Goal: Connect with others: Connect with other users

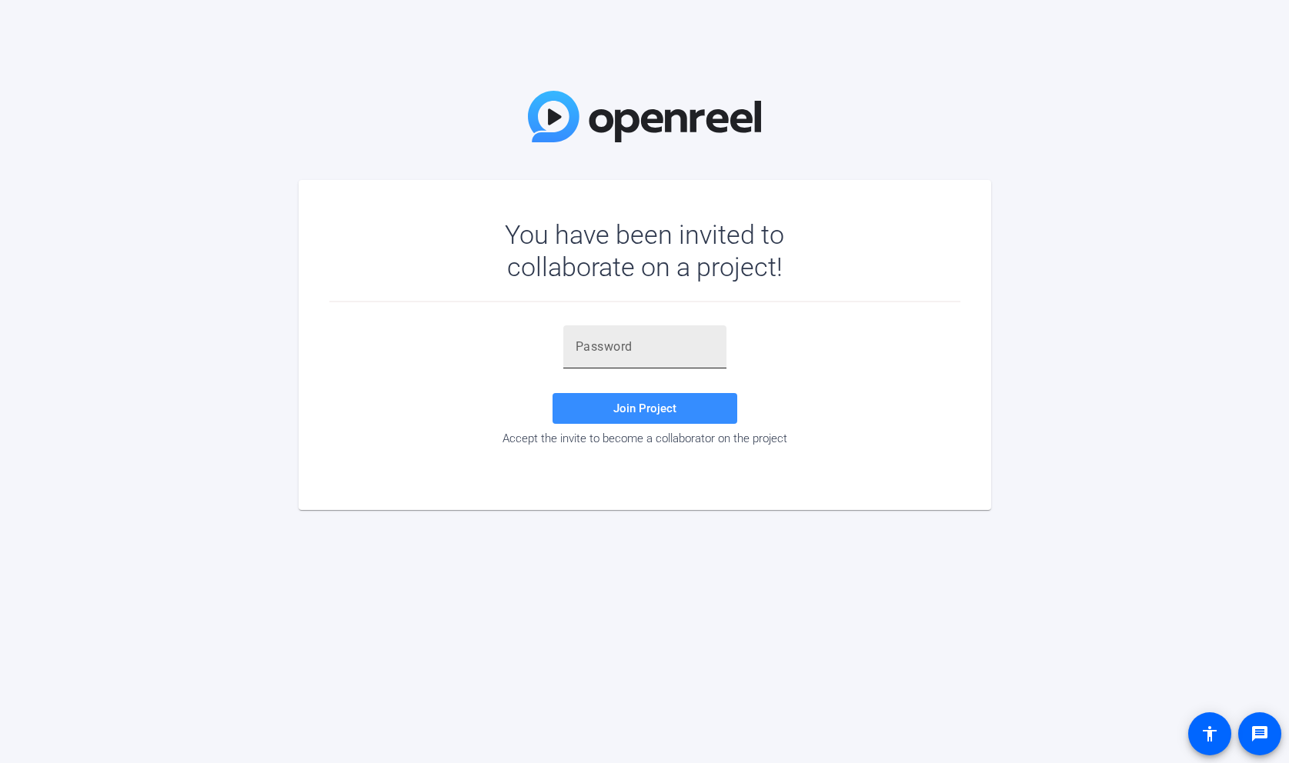
click at [628, 351] on input "text" at bounding box center [645, 347] width 138 height 18
paste input "vQ$2xk"
type input "vQ$2xk"
click at [656, 405] on span "Join Project" at bounding box center [644, 409] width 63 height 14
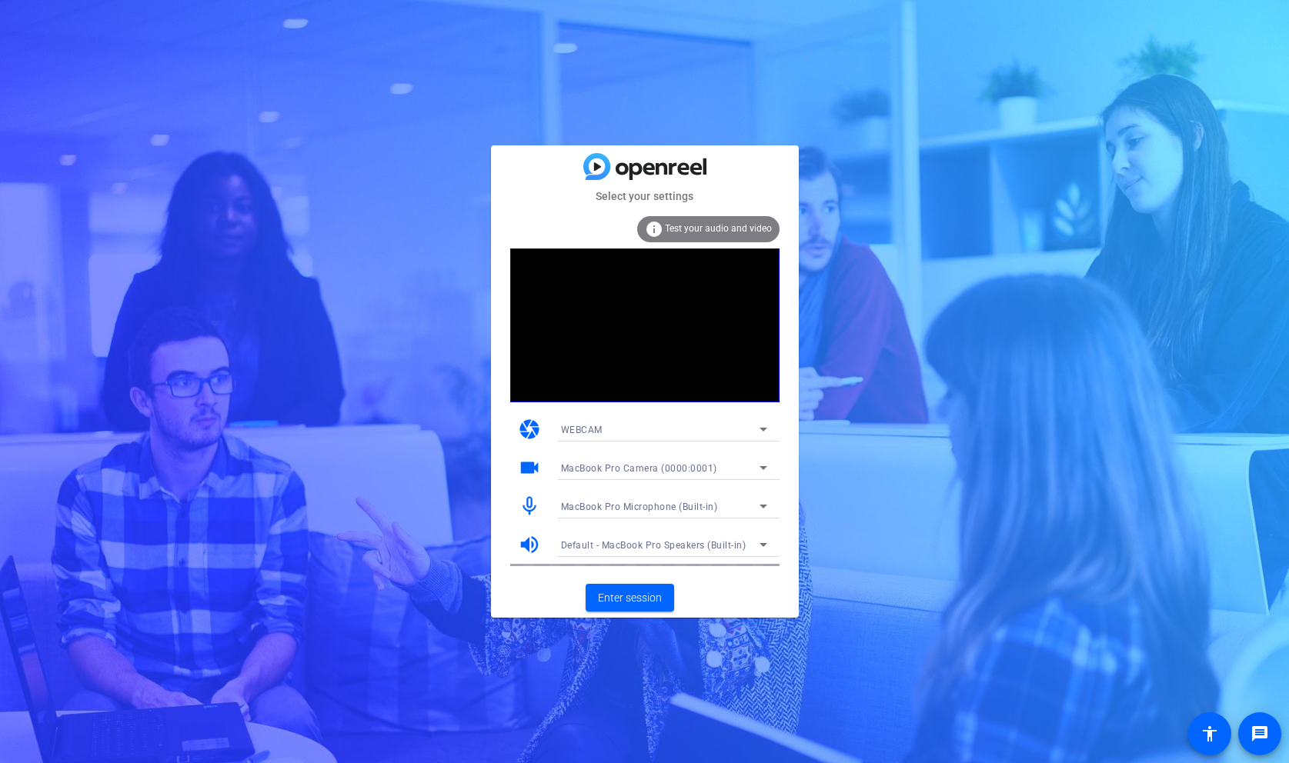
click at [659, 229] on mat-icon "info" at bounding box center [654, 229] width 18 height 18
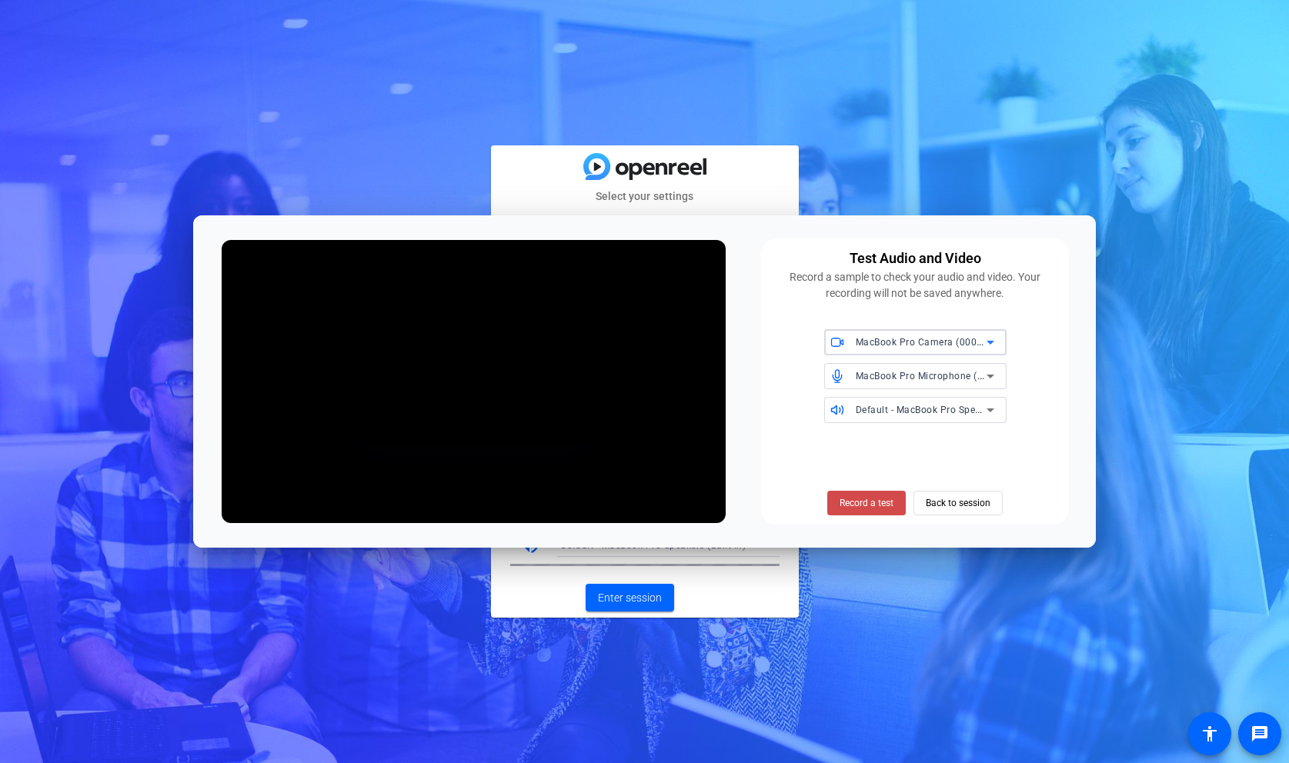
click at [861, 512] on span at bounding box center [866, 503] width 78 height 37
click at [862, 504] on span "Stop Testing (5s)" at bounding box center [867, 503] width 70 height 14
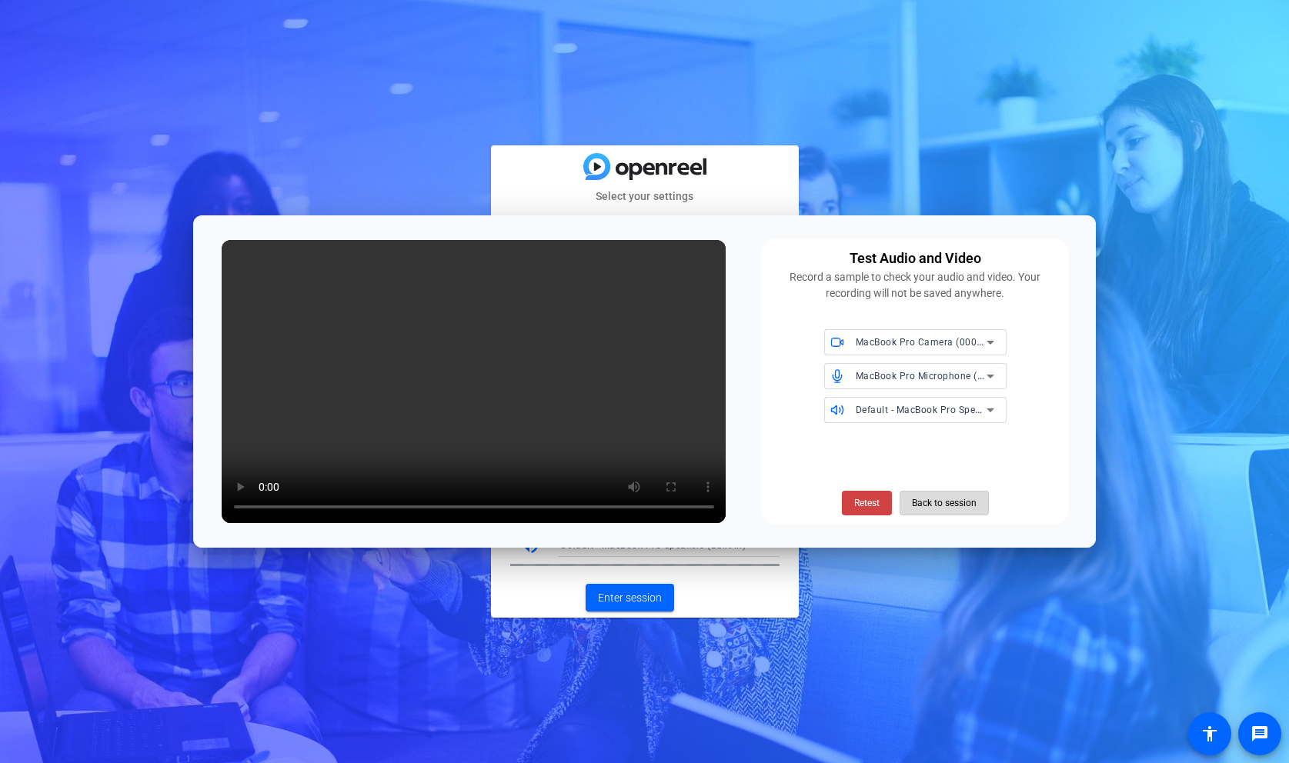
click at [932, 505] on span "Back to session" at bounding box center [944, 503] width 65 height 29
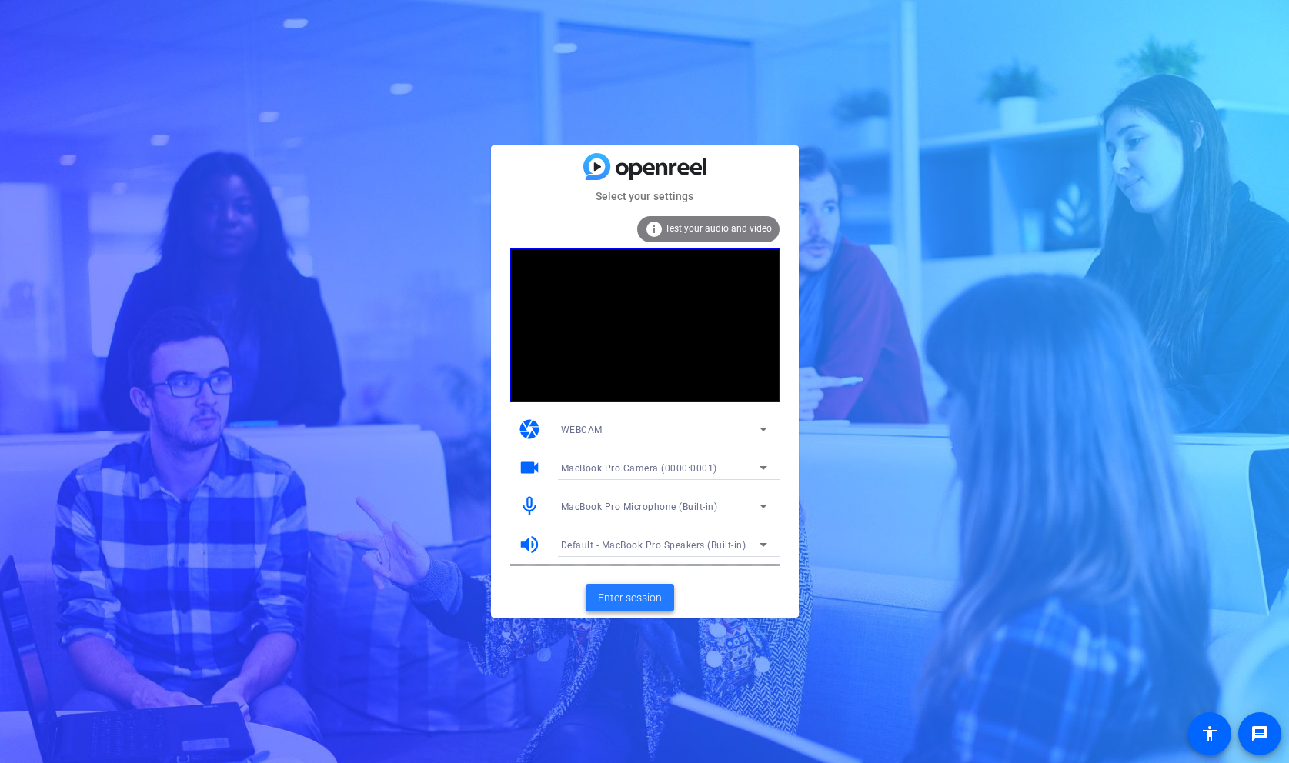
click at [631, 602] on span "Enter session" at bounding box center [630, 598] width 64 height 16
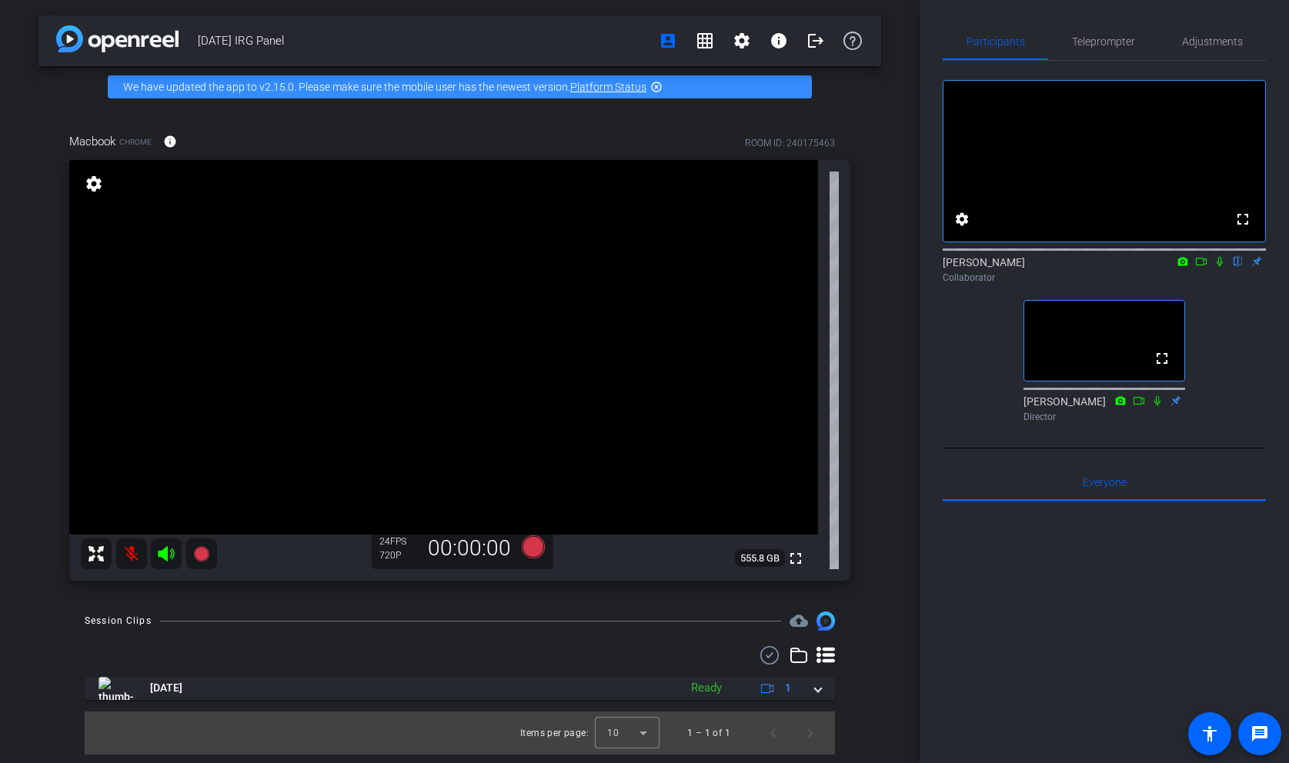
click at [1217, 267] on icon at bounding box center [1219, 261] width 12 height 11
click at [1204, 267] on icon at bounding box center [1201, 261] width 12 height 11
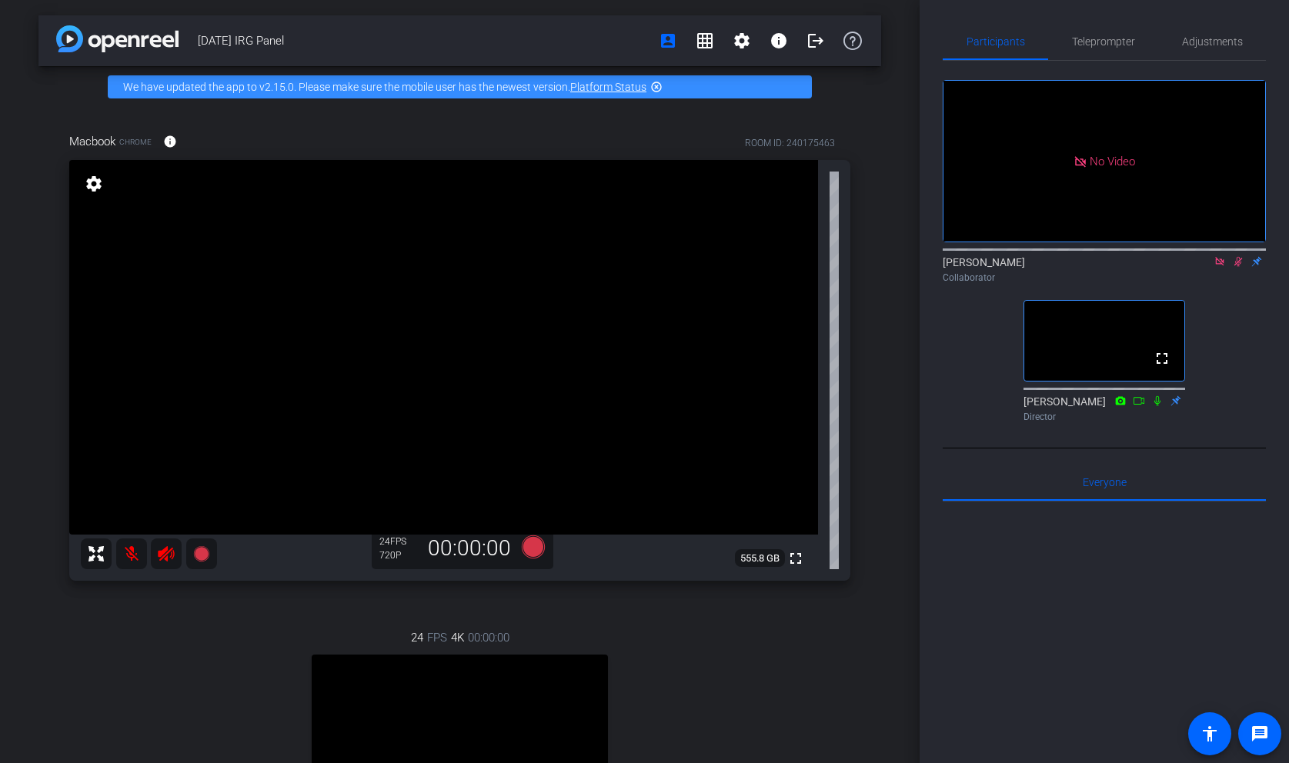
click at [1003, 376] on div "No Video Matt Collaborator fullscreen Brian Forrest Director" at bounding box center [1104, 245] width 323 height 368
click at [1100, 38] on span "Teleprompter" at bounding box center [1103, 41] width 63 height 11
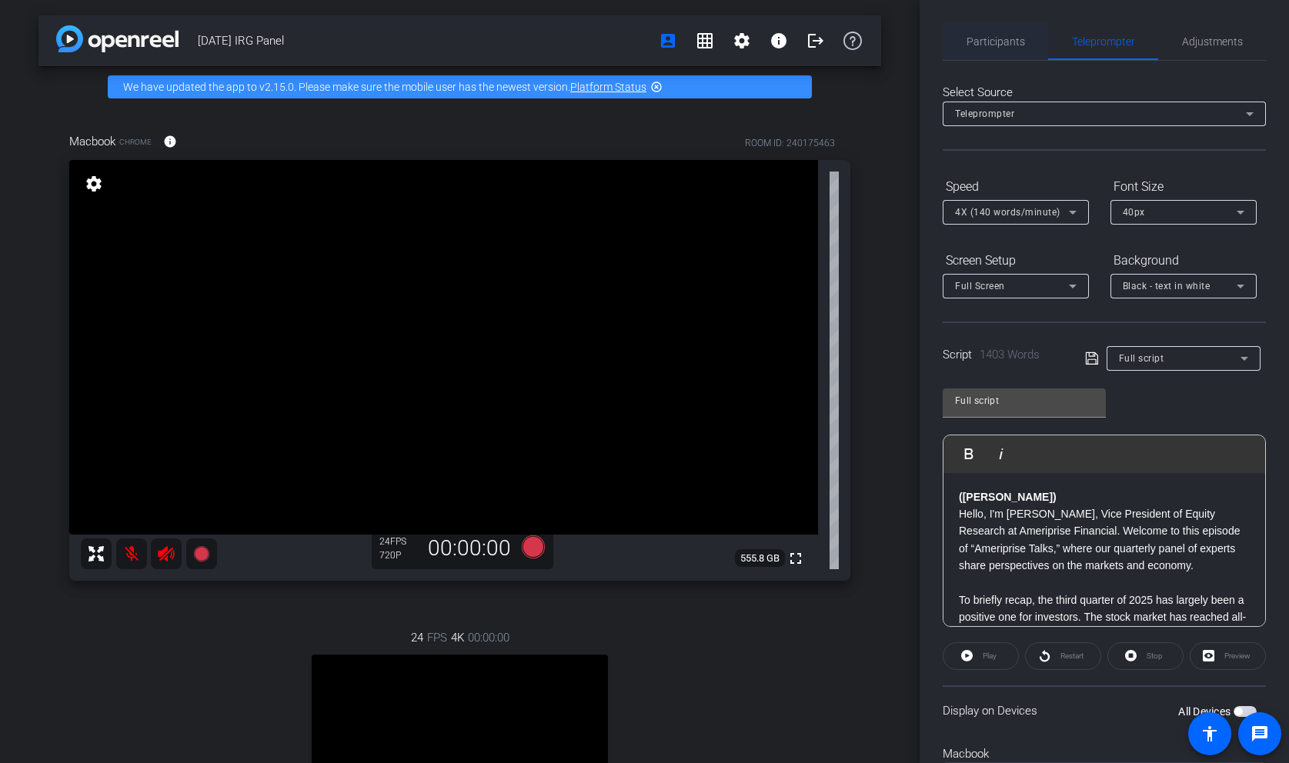
click at [989, 30] on span "Participants" at bounding box center [995, 41] width 58 height 37
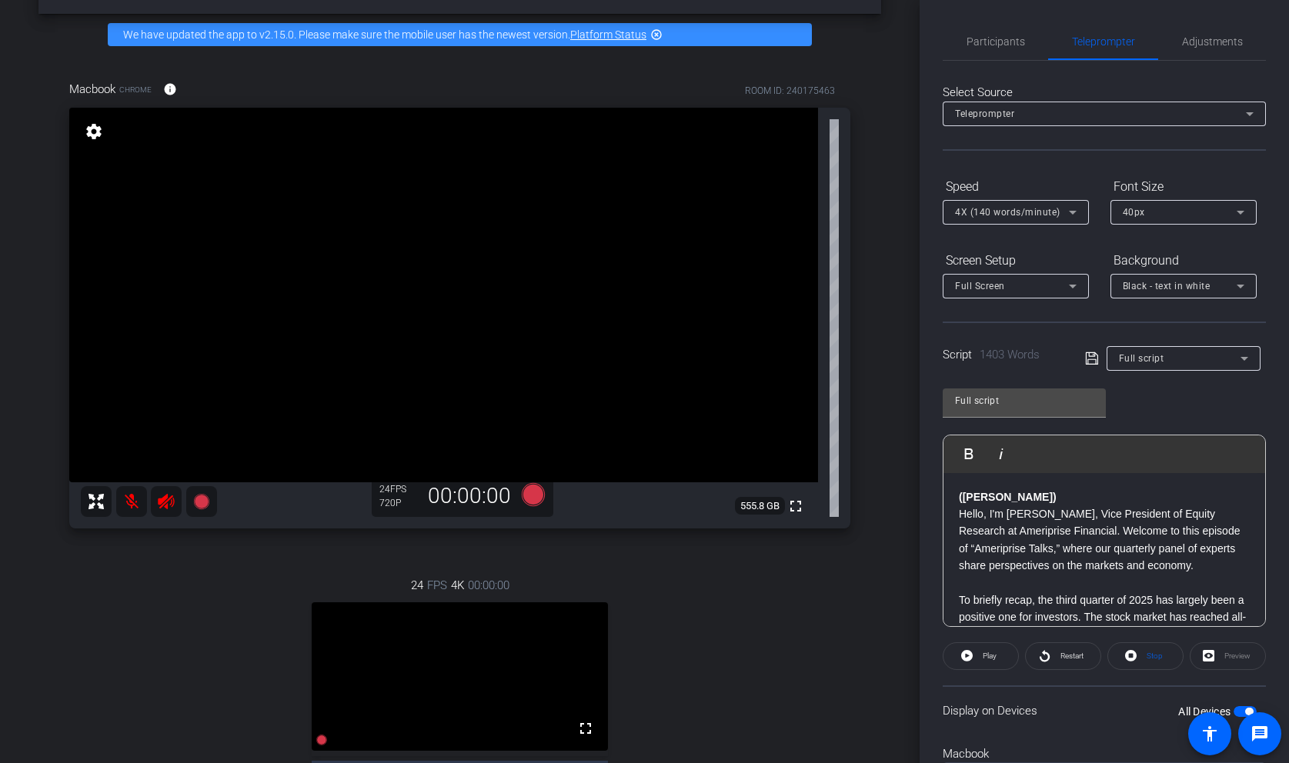
scroll to position [65, 0]
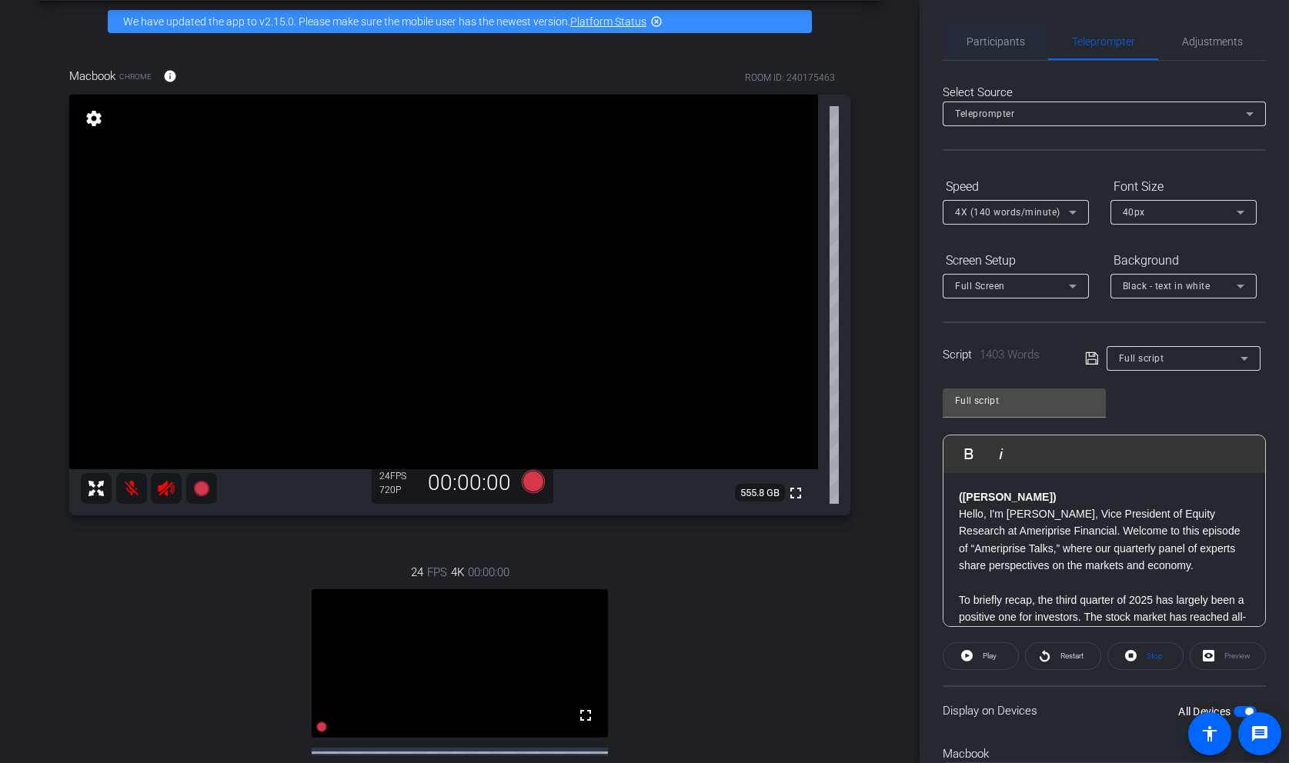
click at [976, 33] on span "Participants" at bounding box center [995, 41] width 58 height 37
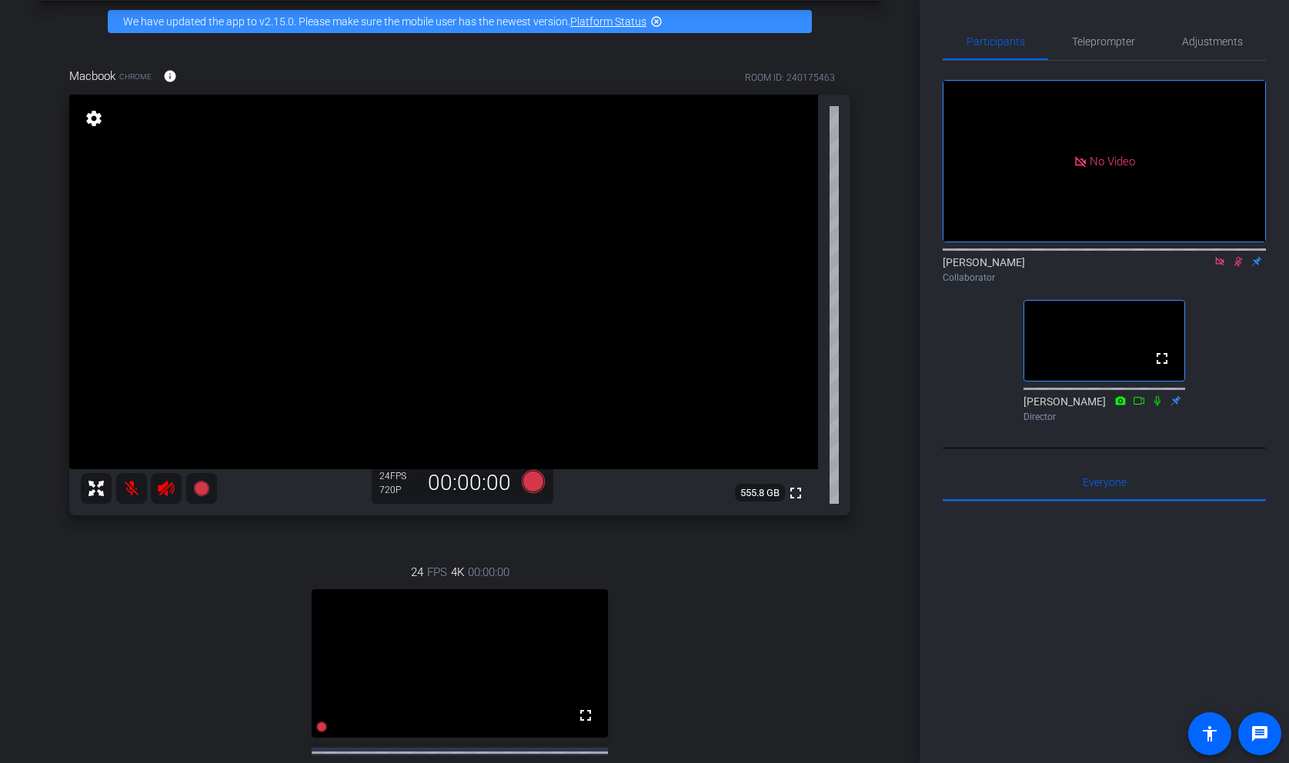
click at [1226, 255] on mat-icon at bounding box center [1219, 262] width 18 height 14
click at [1187, 269] on mat-icon at bounding box center [1182, 262] width 18 height 14
click at [1187, 284] on div at bounding box center [644, 381] width 1289 height 763
click at [1182, 265] on icon at bounding box center [1183, 261] width 10 height 8
click at [1182, 282] on div at bounding box center [644, 381] width 1289 height 763
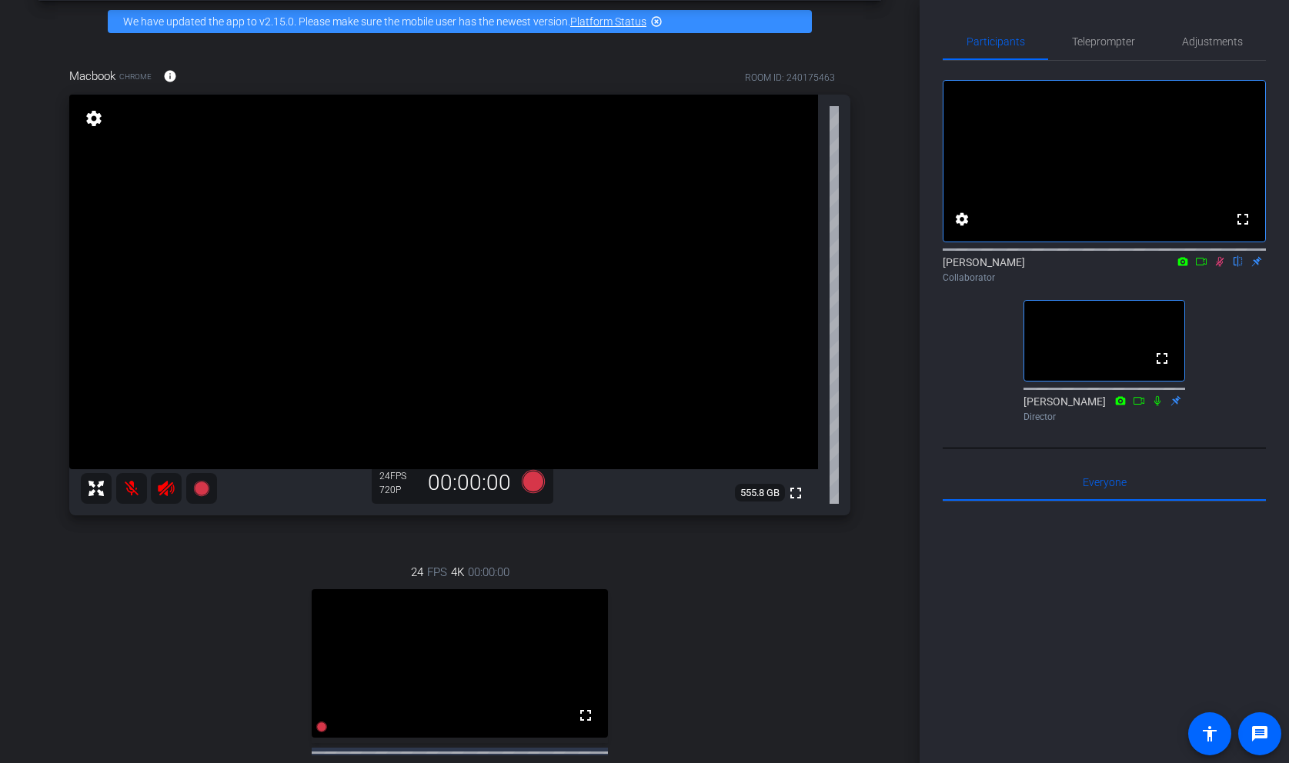
click at [1182, 265] on icon at bounding box center [1183, 261] width 10 height 8
click at [1196, 281] on div at bounding box center [644, 381] width 1289 height 763
click at [1198, 267] on icon at bounding box center [1201, 261] width 12 height 11
click at [1139, 406] on icon at bounding box center [1139, 400] width 12 height 11
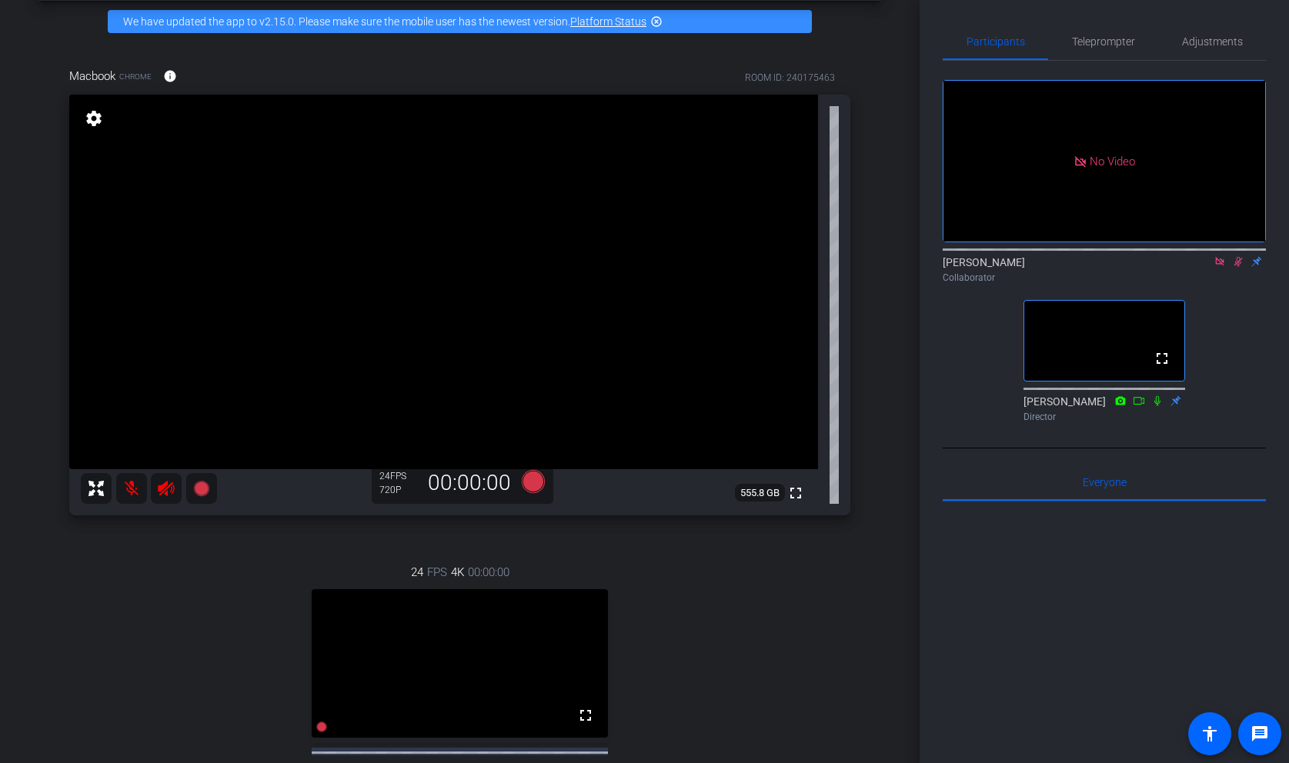
click at [1223, 267] on icon at bounding box center [1219, 261] width 12 height 11
click at [1203, 269] on mat-icon at bounding box center [1201, 262] width 18 height 14
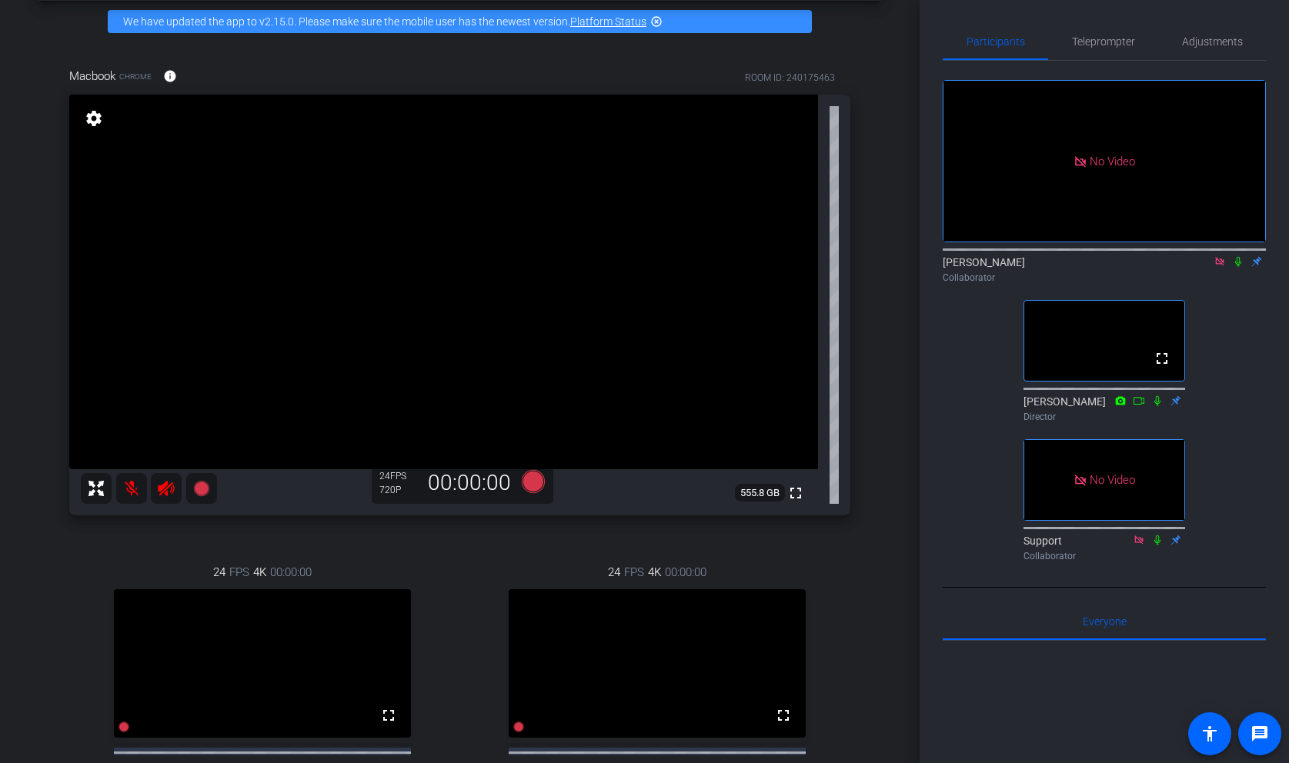
click at [1241, 269] on mat-icon at bounding box center [1238, 262] width 18 height 14
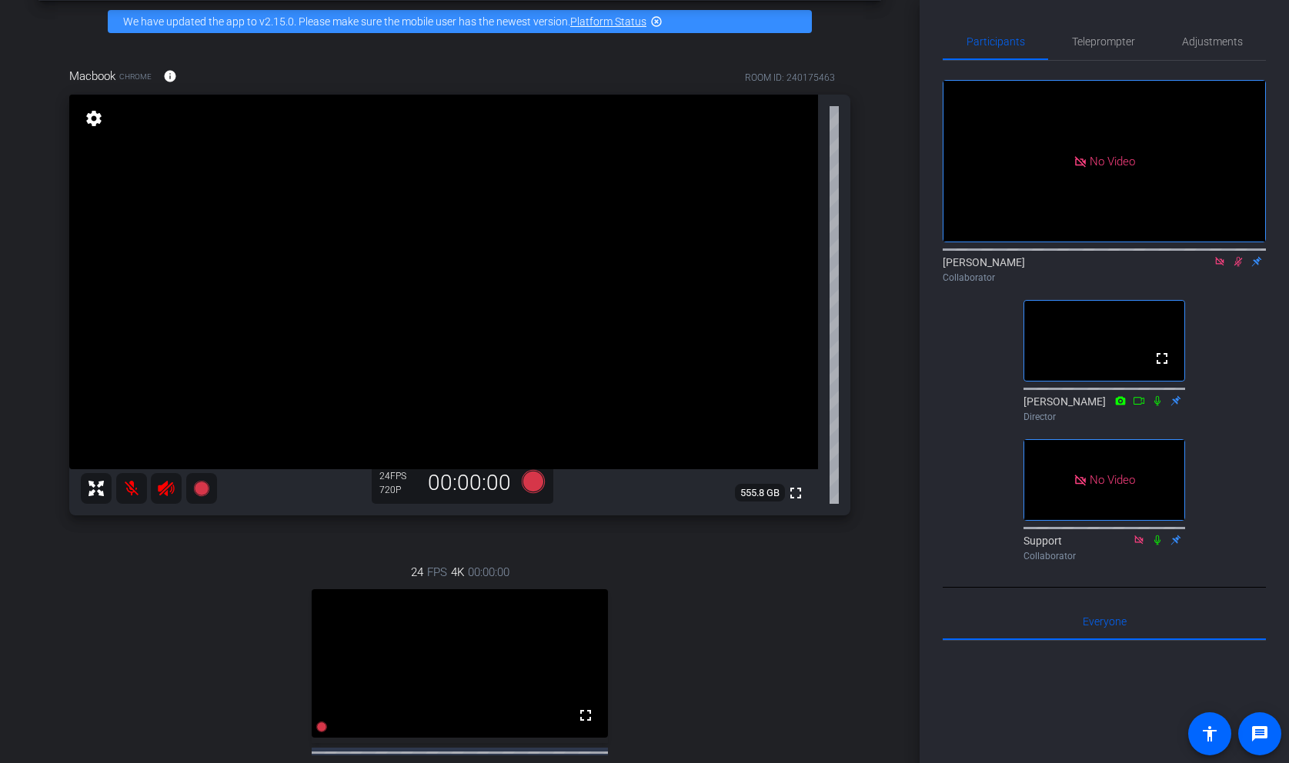
click at [1240, 267] on icon at bounding box center [1238, 261] width 12 height 11
click at [1220, 267] on icon at bounding box center [1219, 261] width 12 height 11
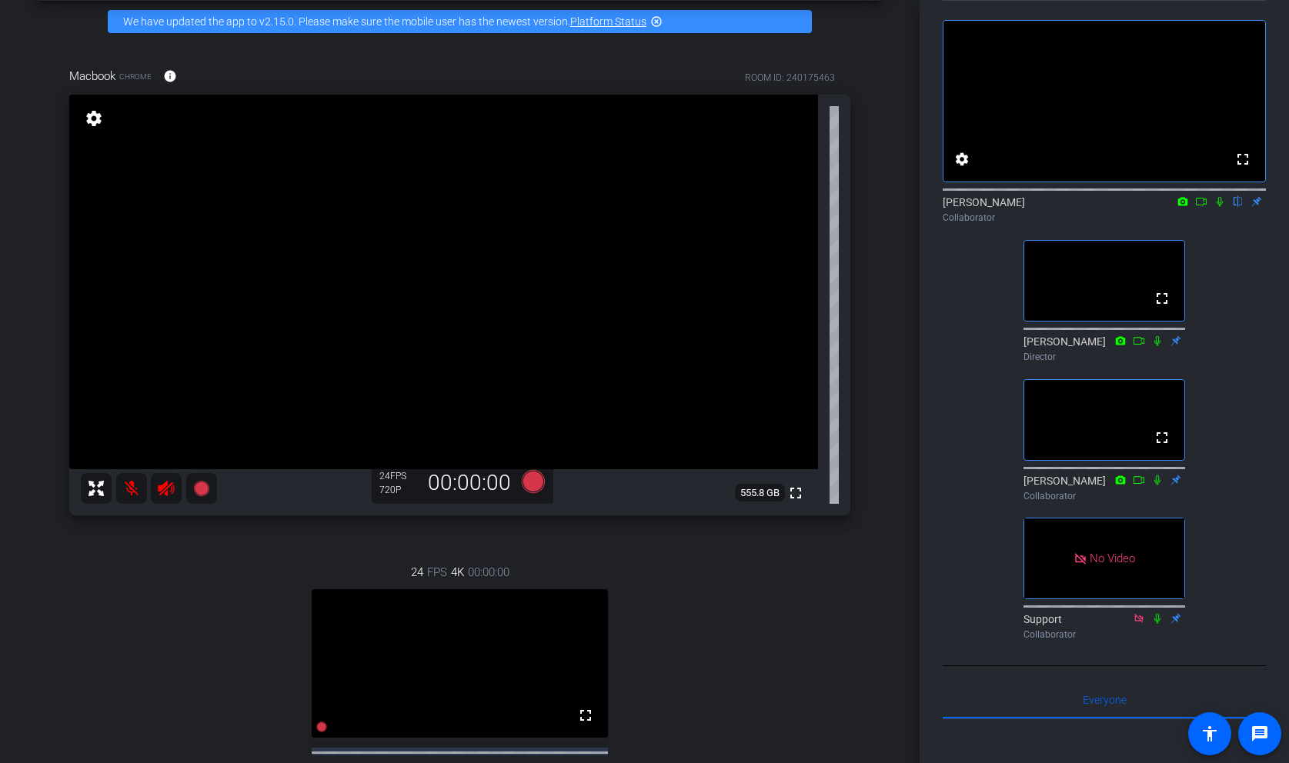
scroll to position [0, 0]
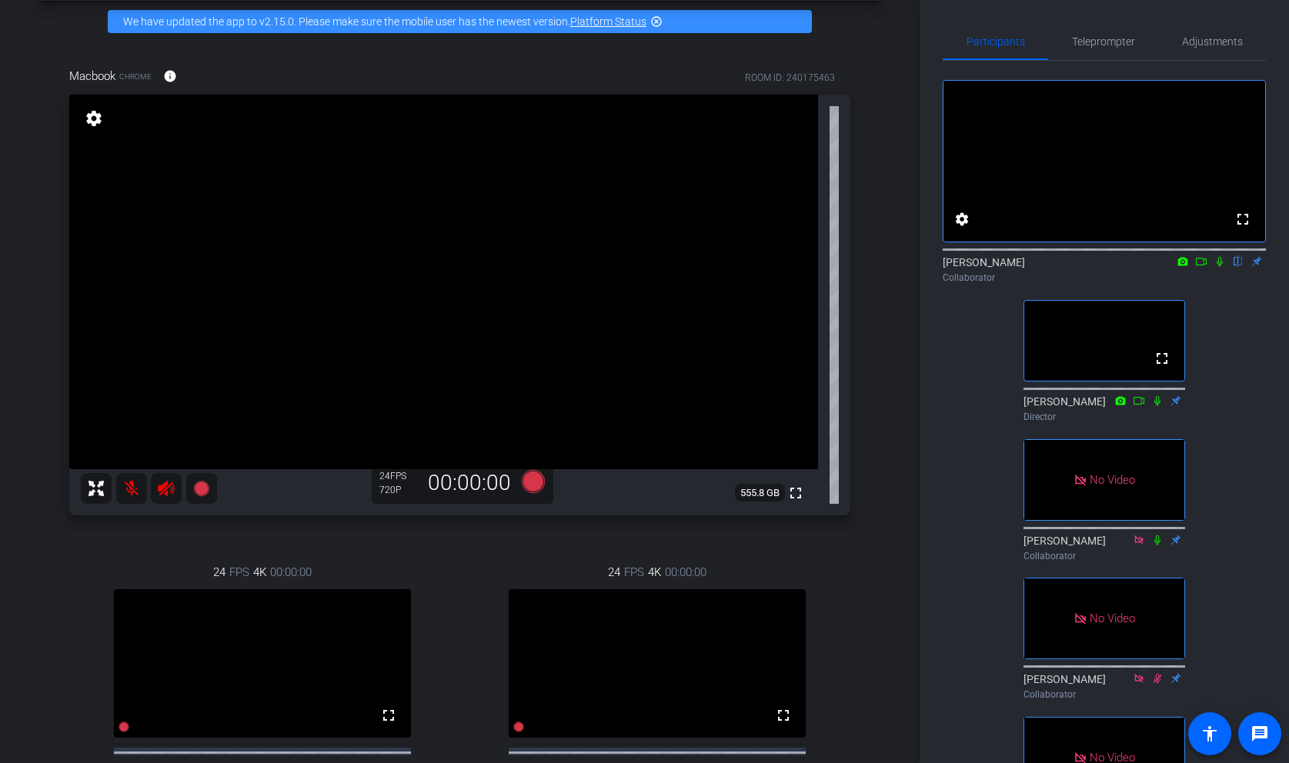
click at [1214, 267] on icon at bounding box center [1219, 261] width 12 height 11
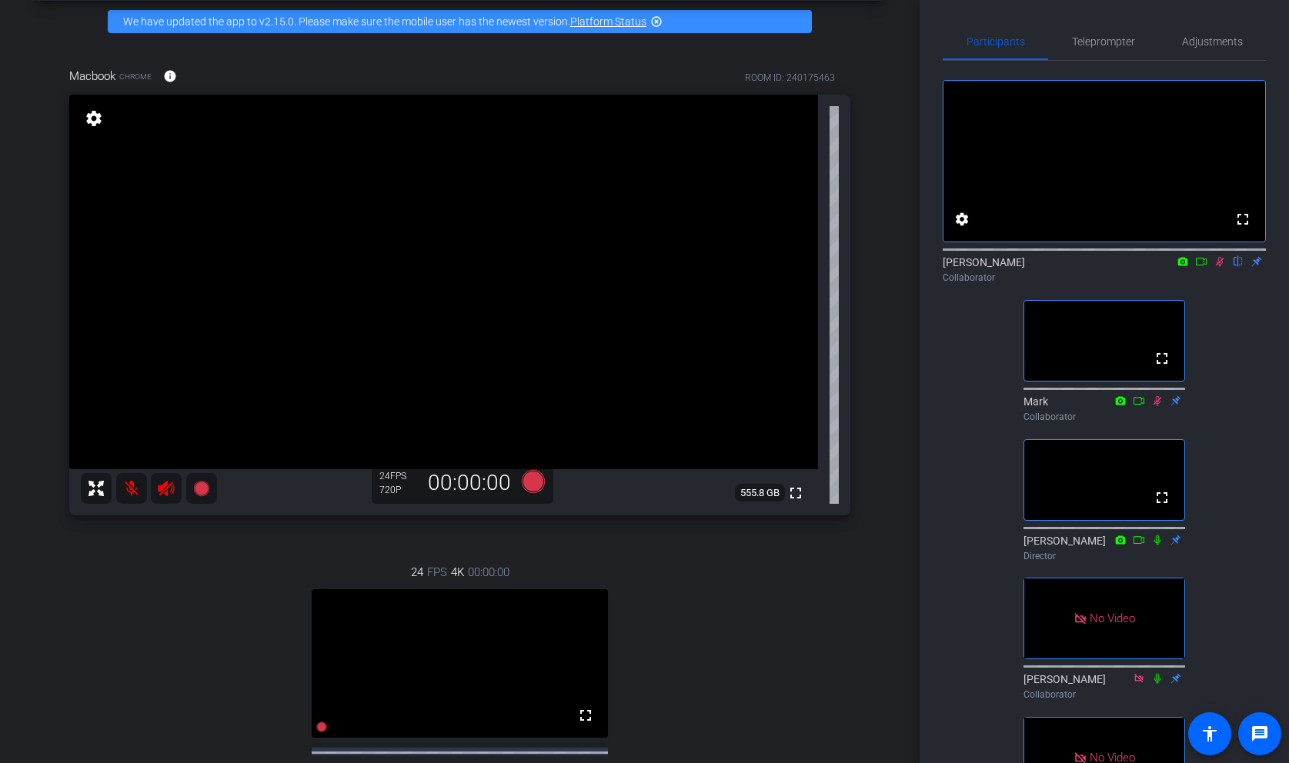
click at [1213, 267] on icon at bounding box center [1219, 261] width 12 height 11
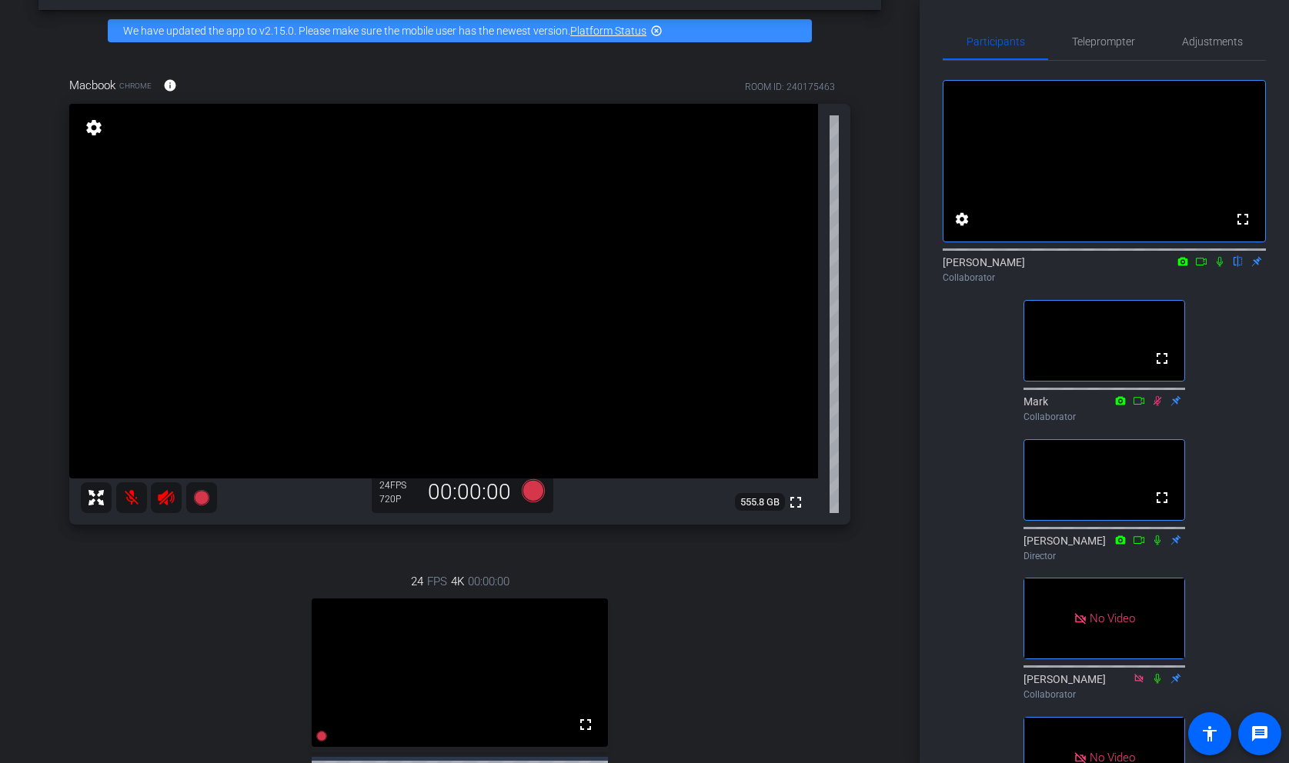
scroll to position [34, 0]
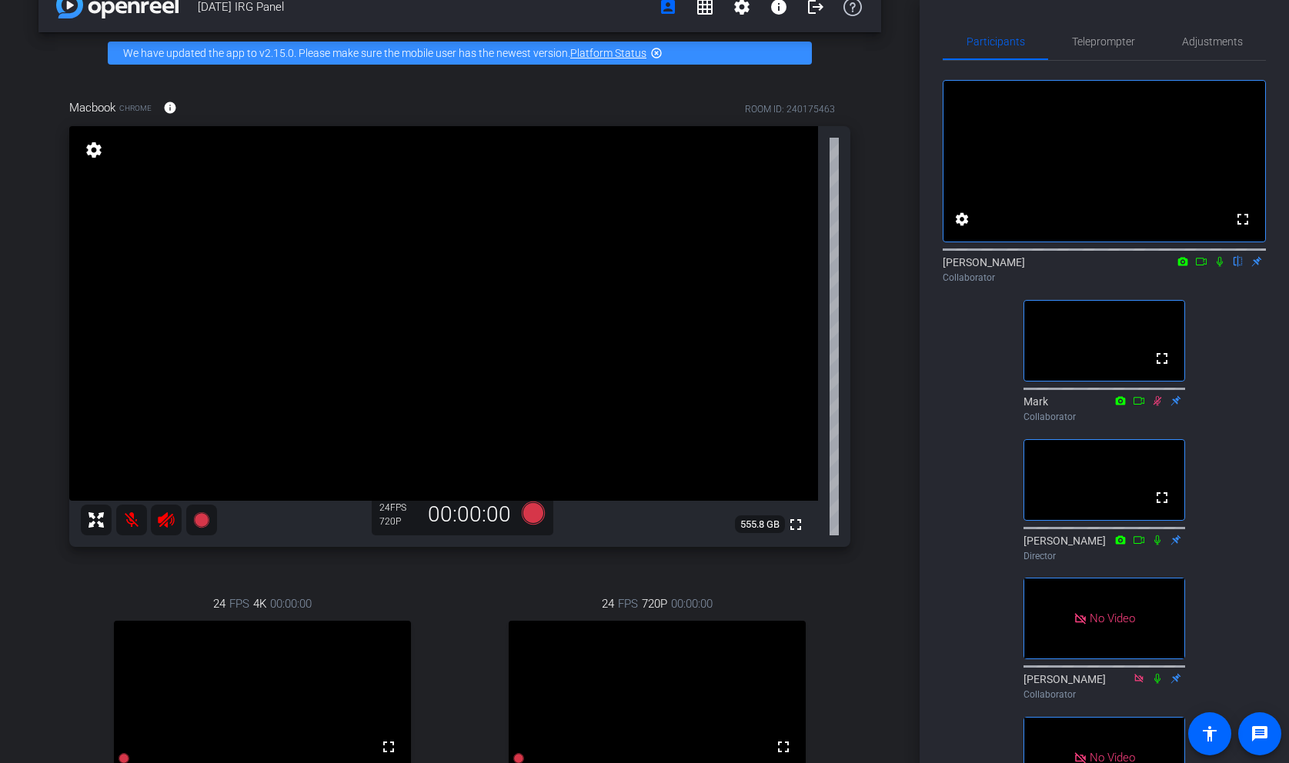
click at [1223, 285] on div "Collaborator" at bounding box center [1104, 278] width 323 height 14
click at [1220, 267] on icon at bounding box center [1219, 261] width 12 height 11
click at [784, 685] on video at bounding box center [657, 695] width 297 height 148
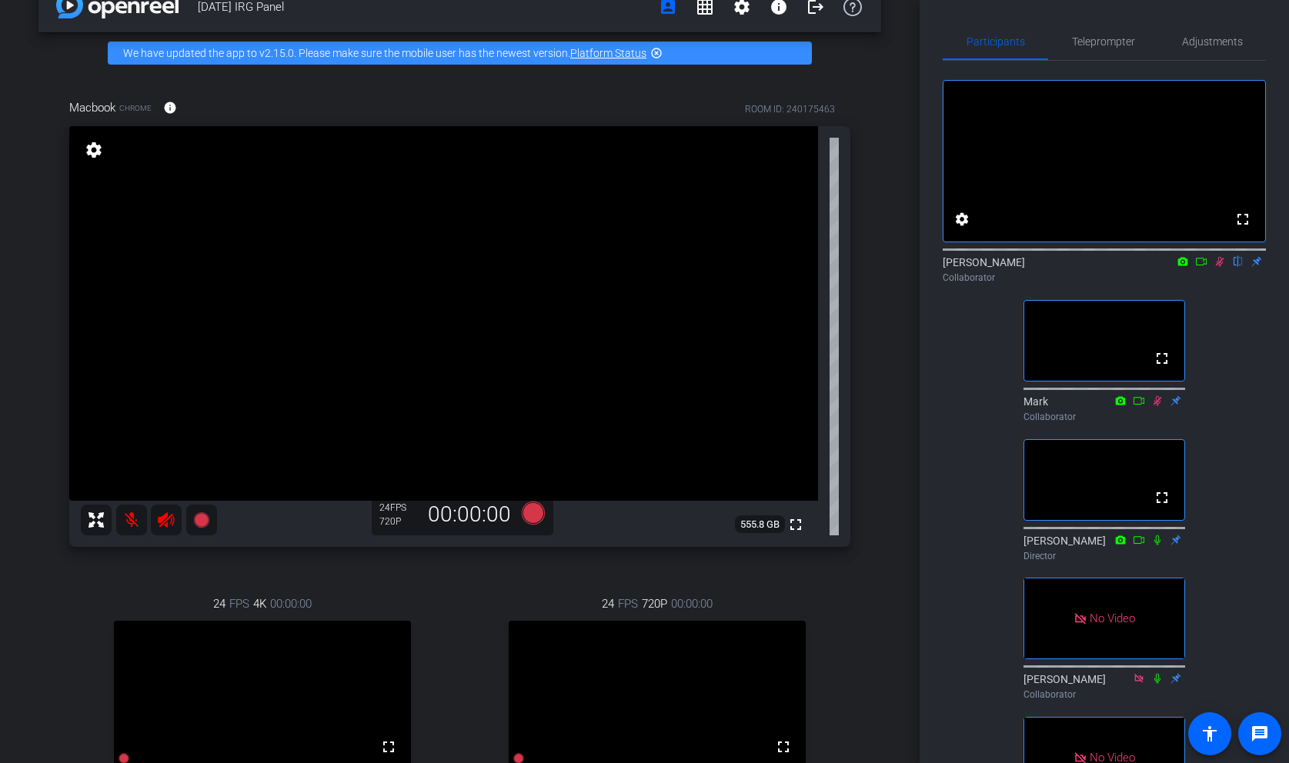
click at [784, 685] on video at bounding box center [657, 695] width 297 height 148
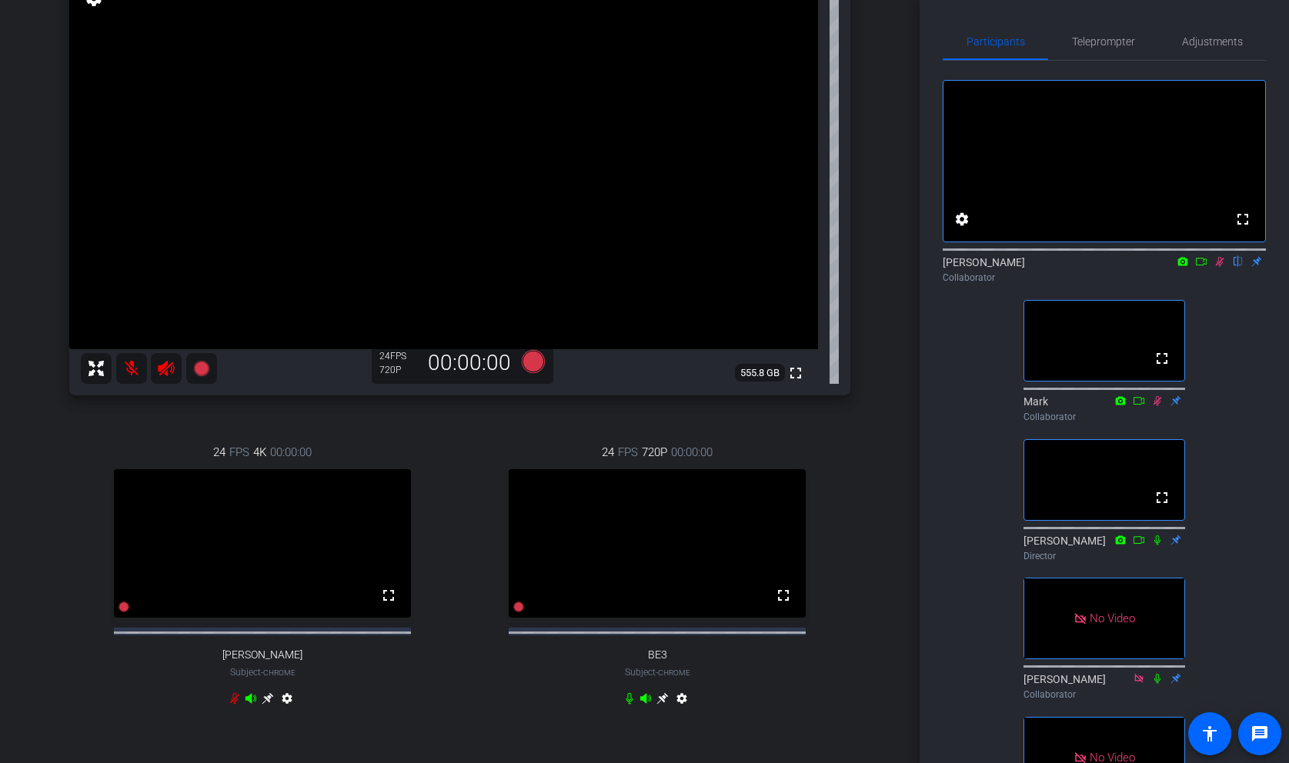
scroll to position [187, 0]
click at [777, 603] on mat-icon "fullscreen" at bounding box center [783, 594] width 18 height 18
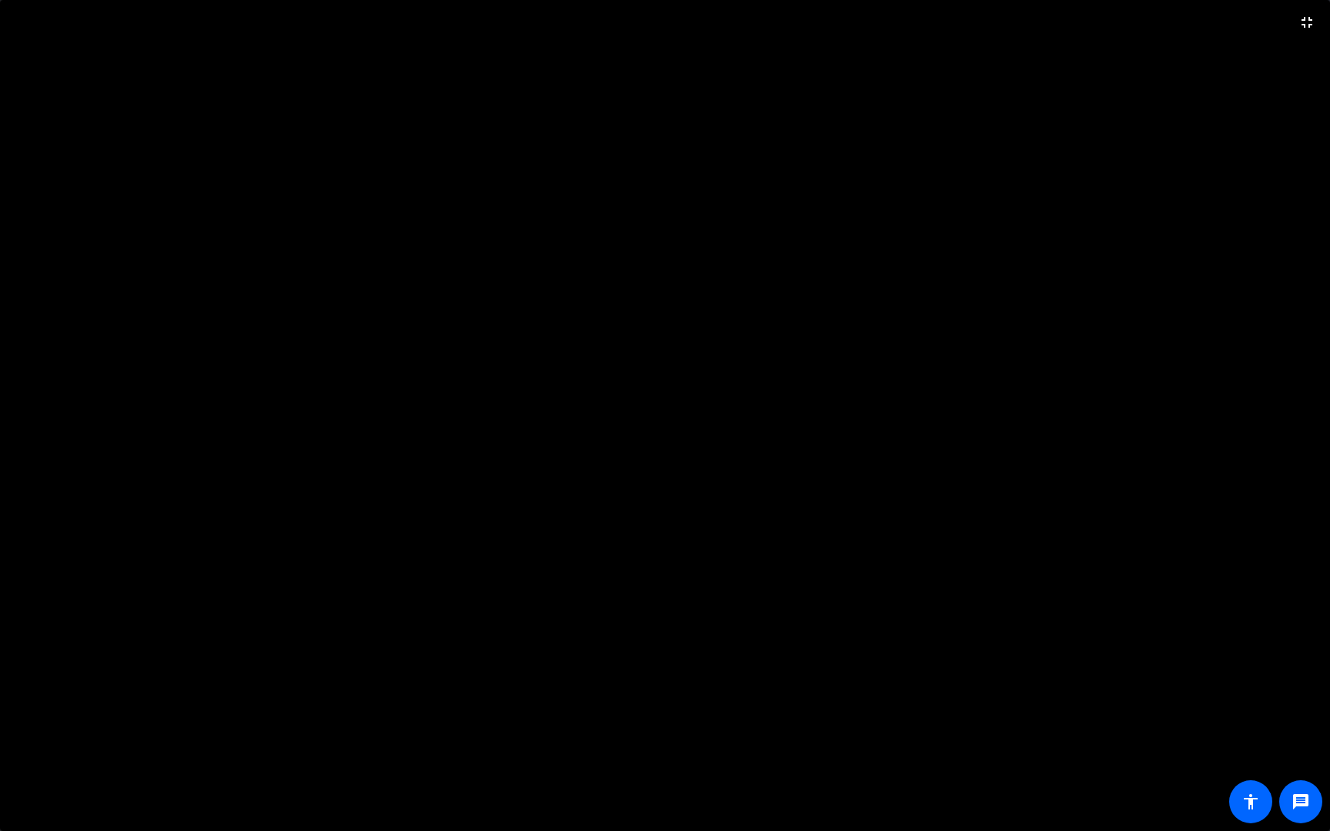
click at [1253, 729] on video at bounding box center [665, 415] width 1330 height 831
click at [1288, 20] on mat-icon "fullscreen_exit" at bounding box center [1306, 22] width 18 height 18
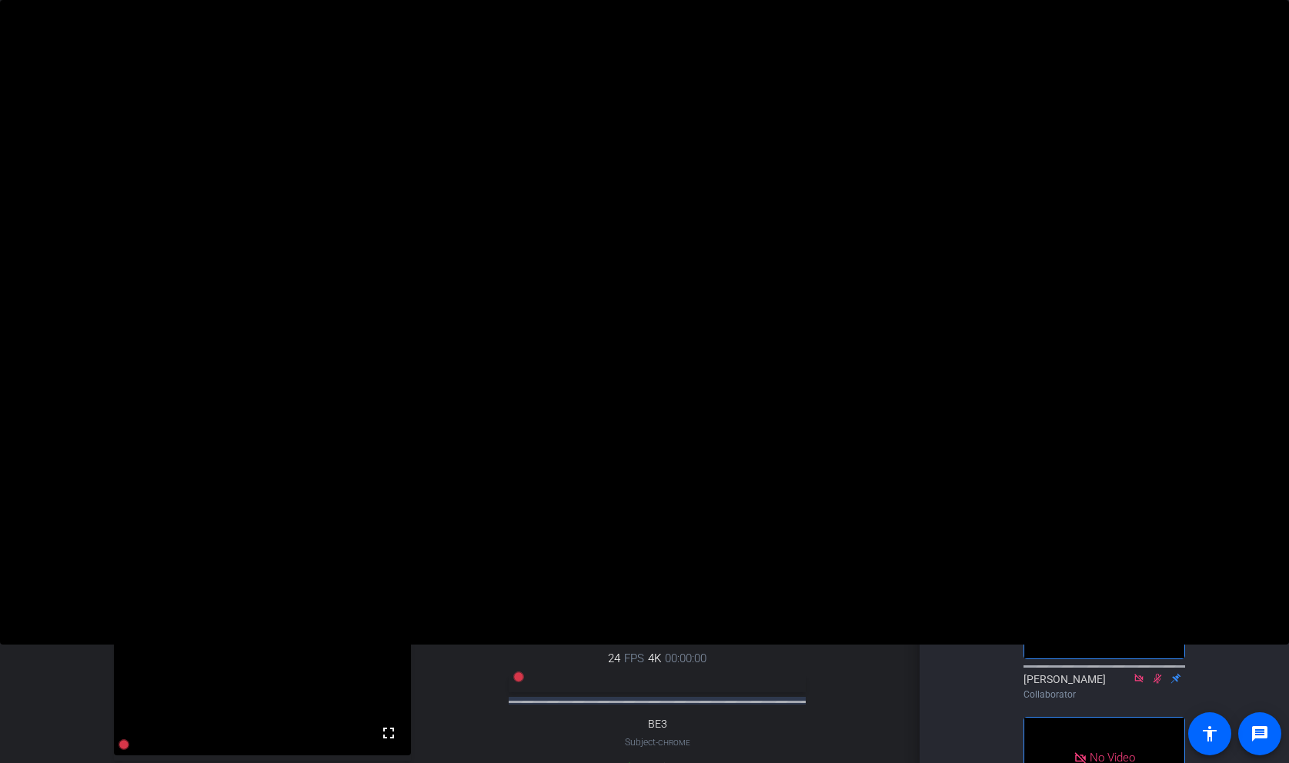
scroll to position [0, 0]
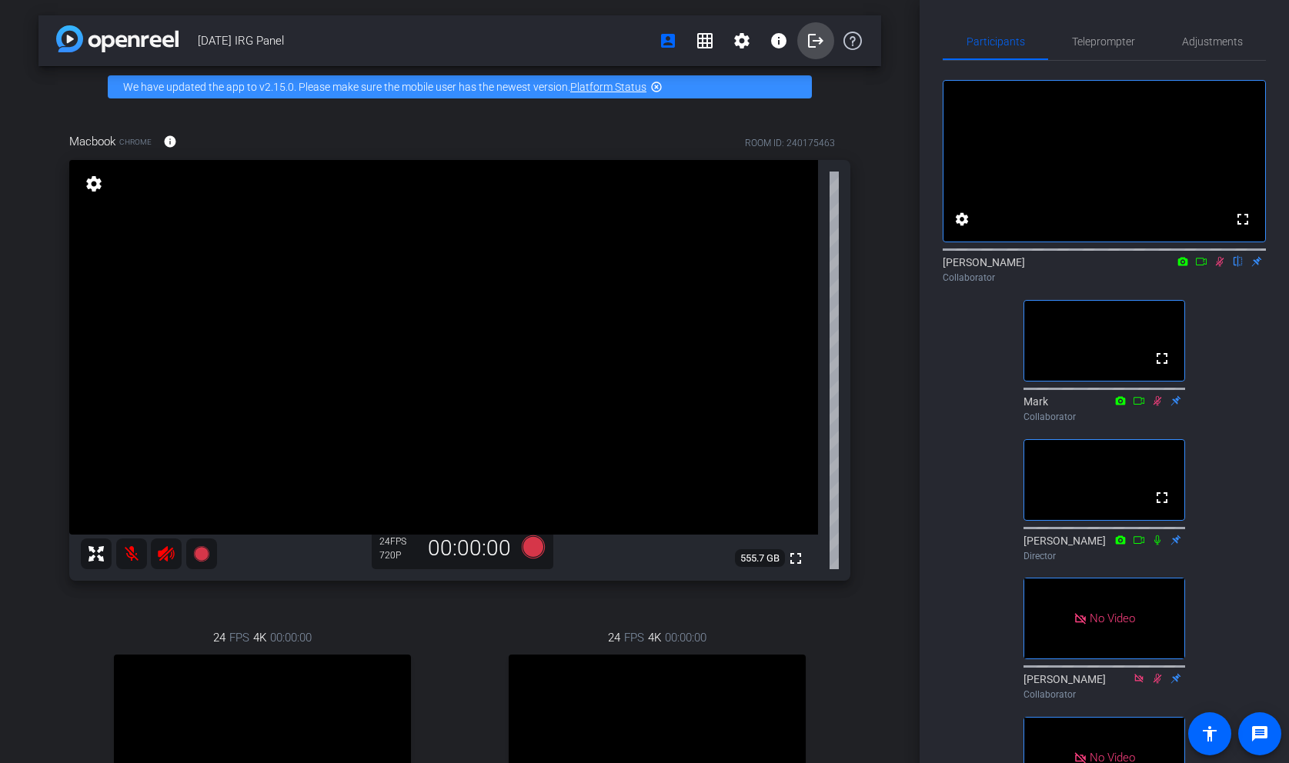
click at [809, 35] on mat-icon "logout" at bounding box center [815, 41] width 18 height 18
